Goal: Information Seeking & Learning: Learn about a topic

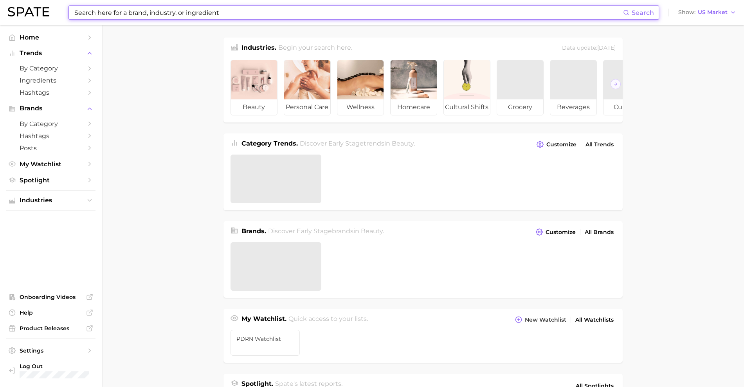
click at [171, 16] on input at bounding box center [349, 12] width 550 height 13
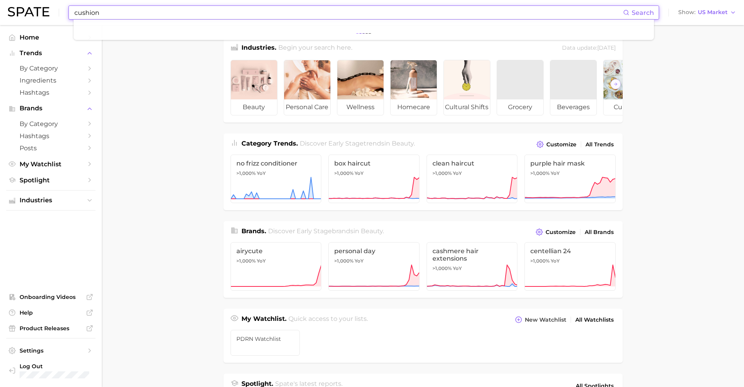
type input "cushion"
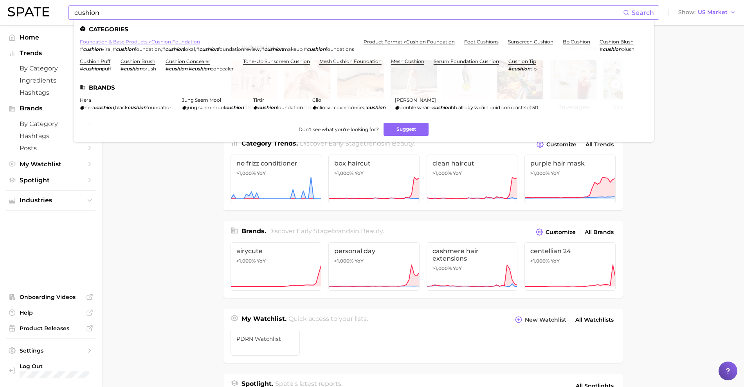
click at [164, 43] on link "foundation & base products > cushion foundation" at bounding box center [140, 42] width 120 height 6
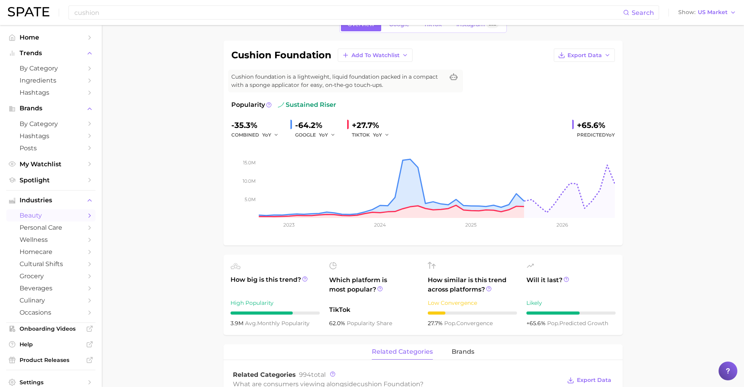
scroll to position [45, 0]
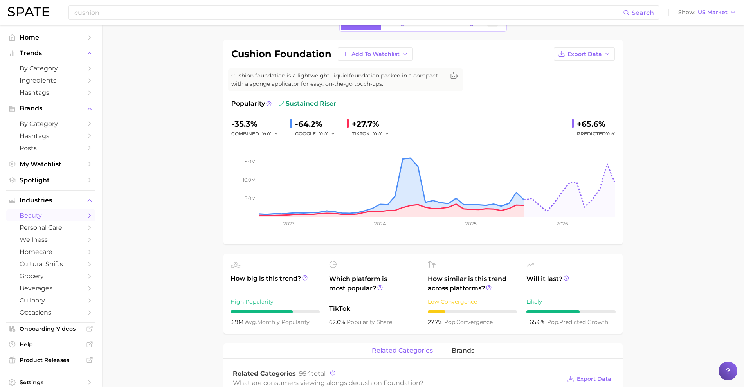
drag, startPoint x: 132, startPoint y: 116, endPoint x: 136, endPoint y: 117, distance: 4.3
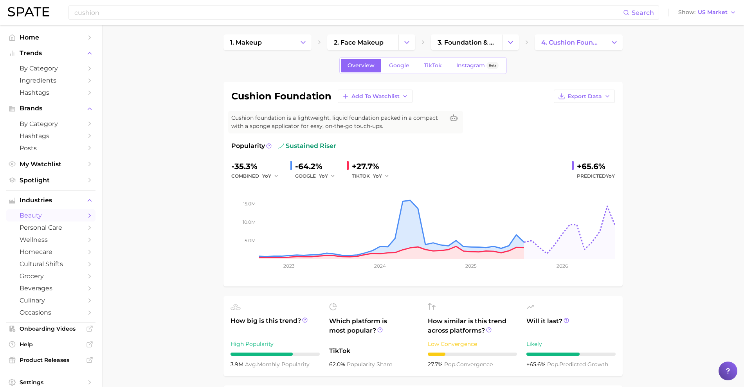
scroll to position [0, 0]
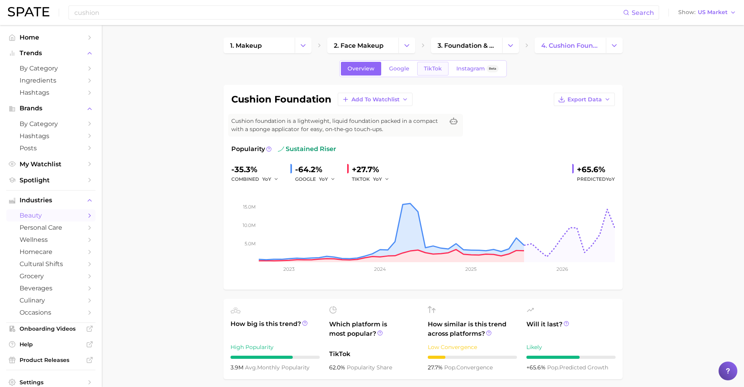
click at [428, 67] on span "TikTok" at bounding box center [433, 68] width 18 height 7
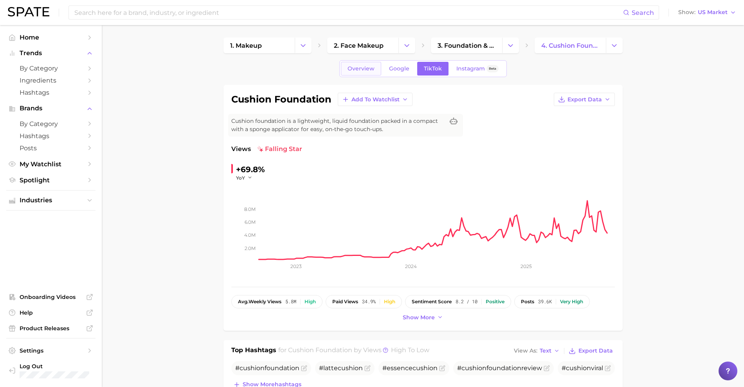
click at [361, 74] on link "Overview" at bounding box center [361, 69] width 40 height 14
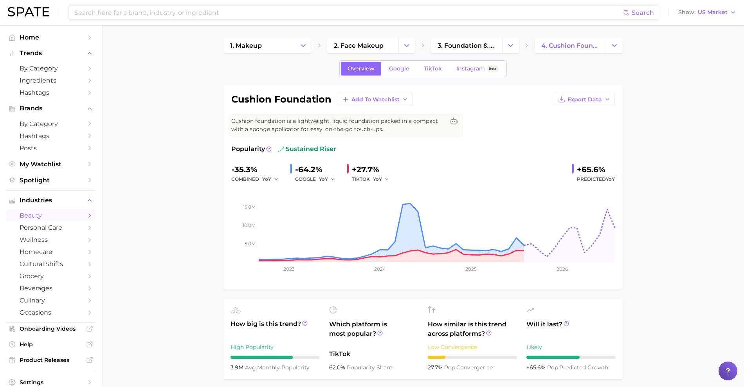
drag, startPoint x: 151, startPoint y: 115, endPoint x: 169, endPoint y: 110, distance: 18.6
click at [408, 201] on rect at bounding box center [423, 223] width 384 height 78
